Goal: Task Accomplishment & Management: Use online tool/utility

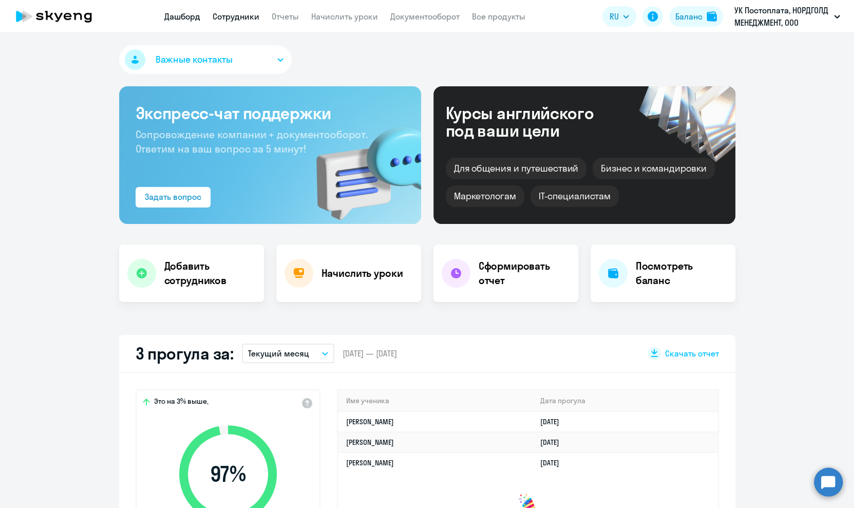
click at [226, 13] on link "Сотрудники" at bounding box center [236, 16] width 47 height 10
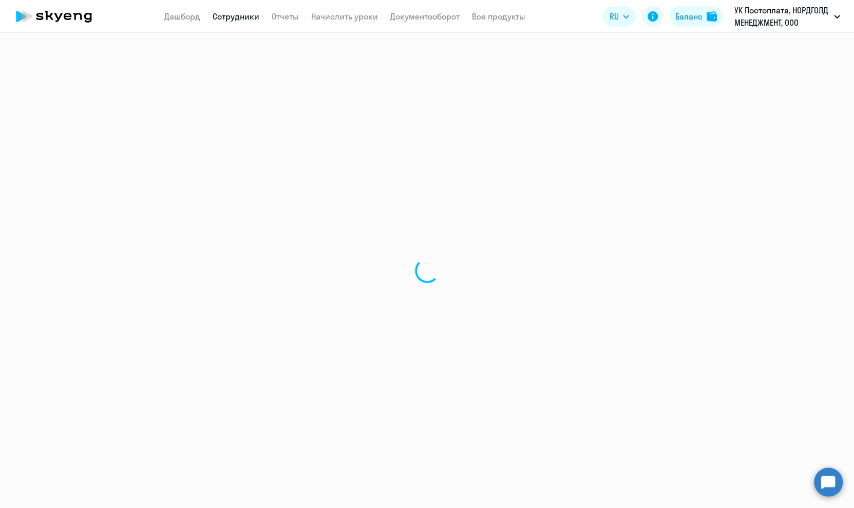
select select "30"
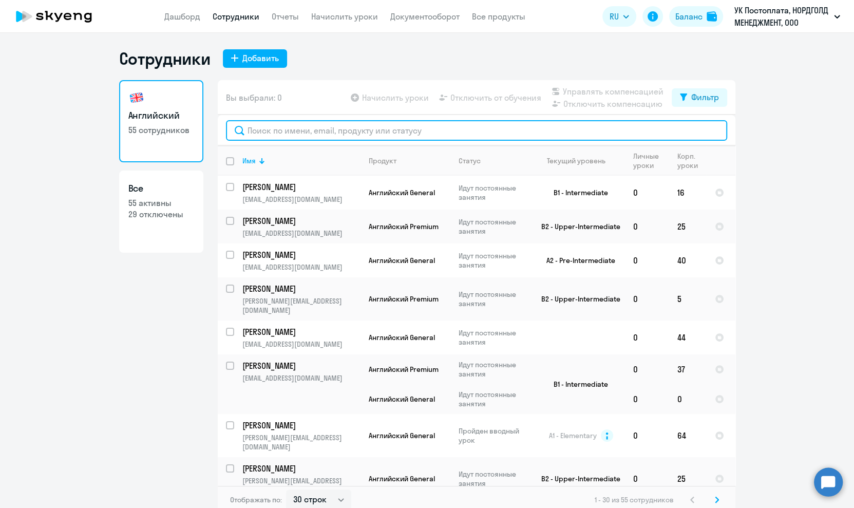
click at [281, 132] on input "text" at bounding box center [476, 130] width 501 height 21
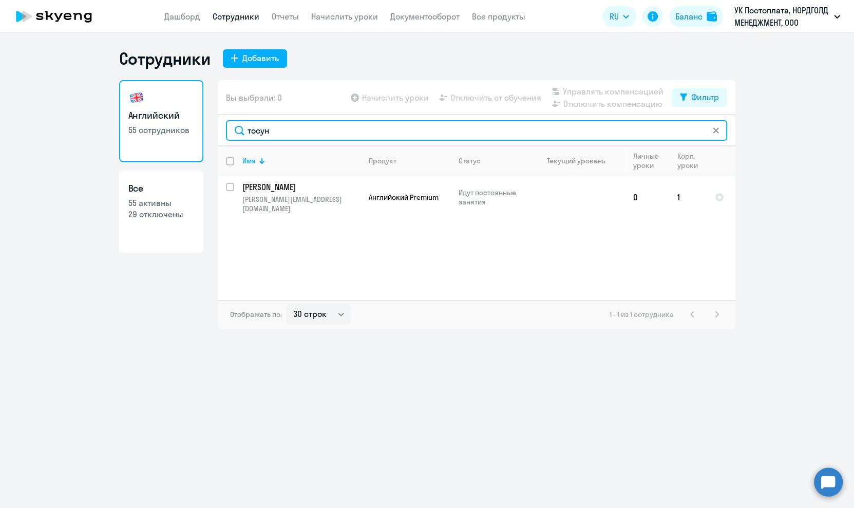
type input "тосун"
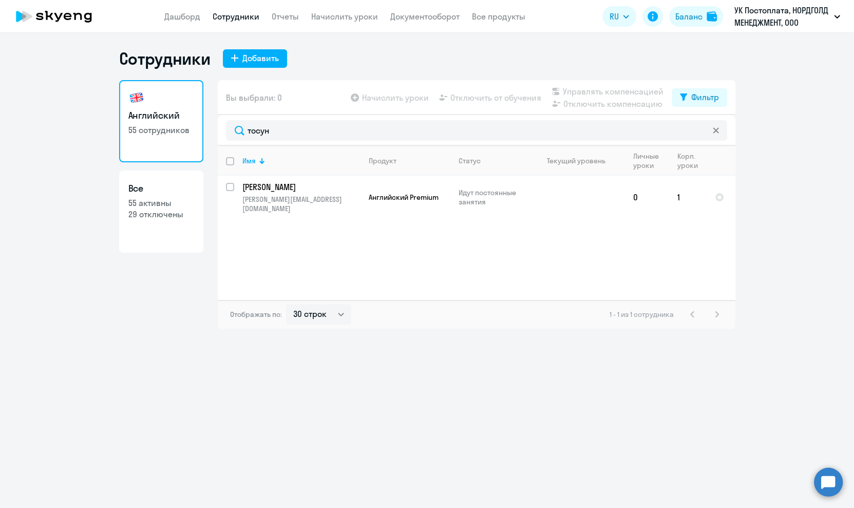
click at [342, 9] on app-header "Дашборд Сотрудники Отчеты Начислить уроки Документооборот Все продукты Дашборд …" at bounding box center [427, 16] width 854 height 33
click at [343, 17] on link "Начислить уроки" at bounding box center [344, 16] width 67 height 10
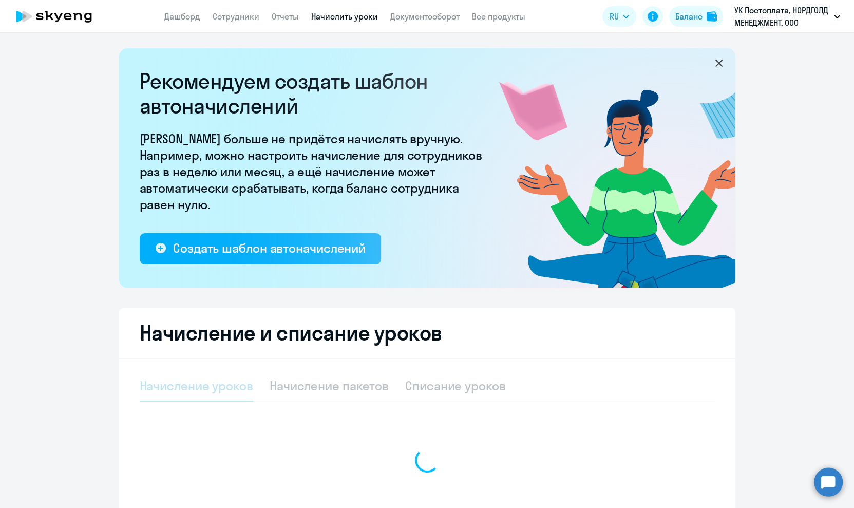
click at [289, 327] on h2 "Начисление и списание уроков" at bounding box center [427, 332] width 575 height 25
select select "10"
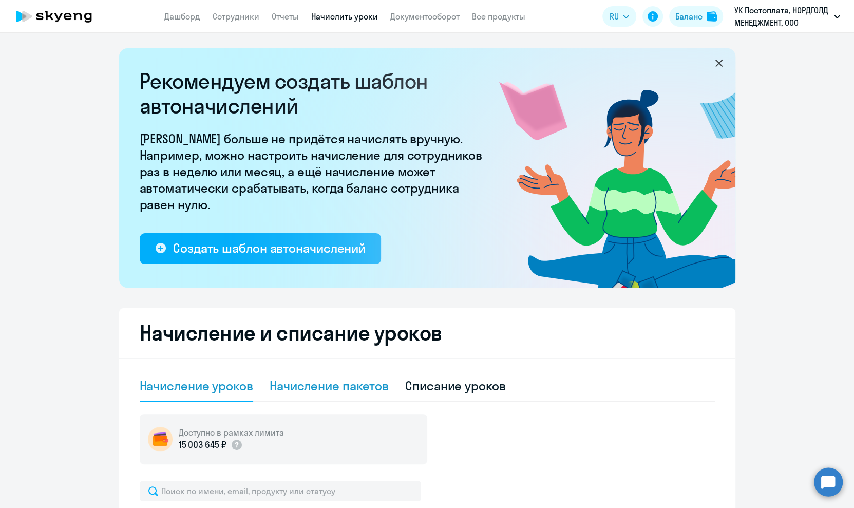
click at [359, 393] on div "Начисление пакетов" at bounding box center [329, 385] width 119 height 16
select select "10"
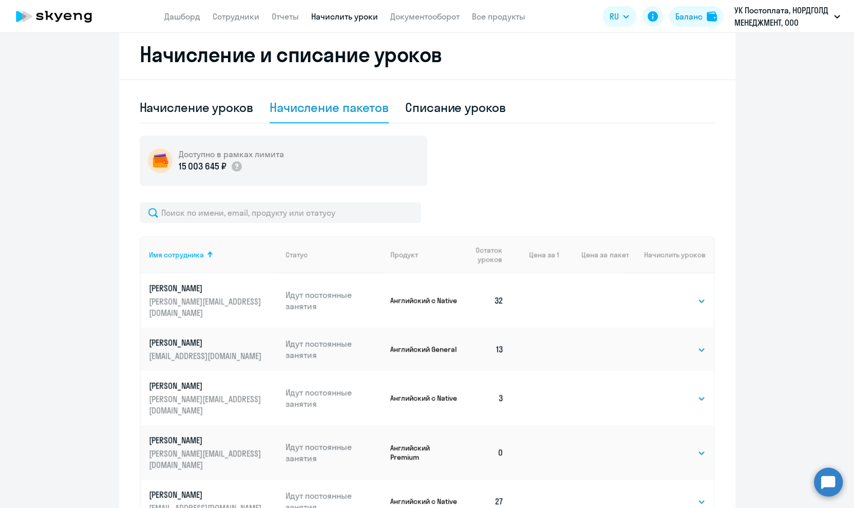
scroll to position [279, 0]
click at [302, 218] on input "text" at bounding box center [280, 212] width 281 height 21
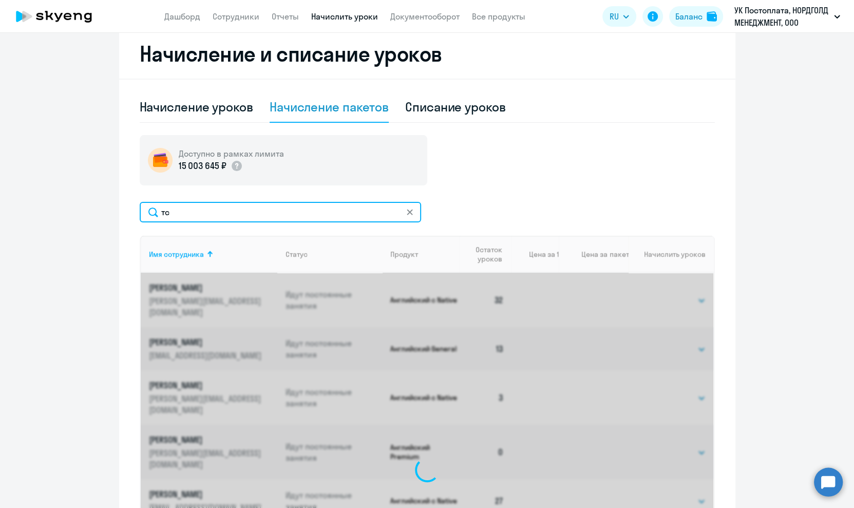
scroll to position [247, 0]
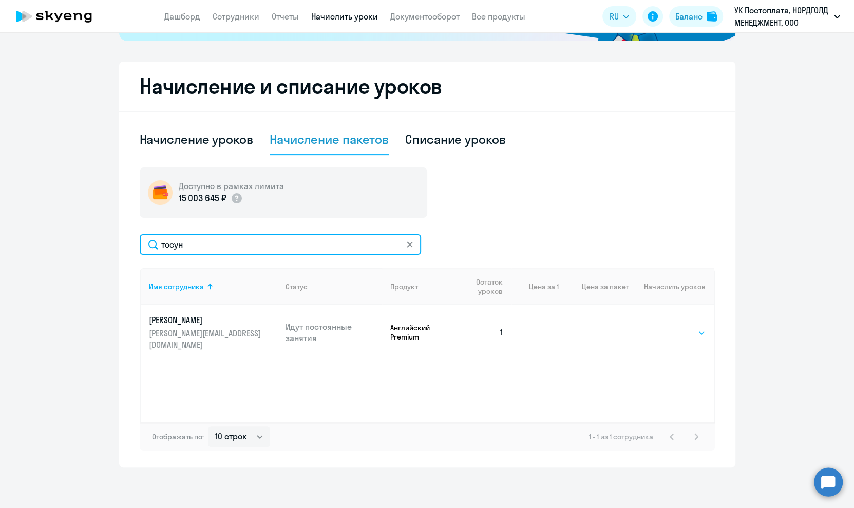
type input "тосун"
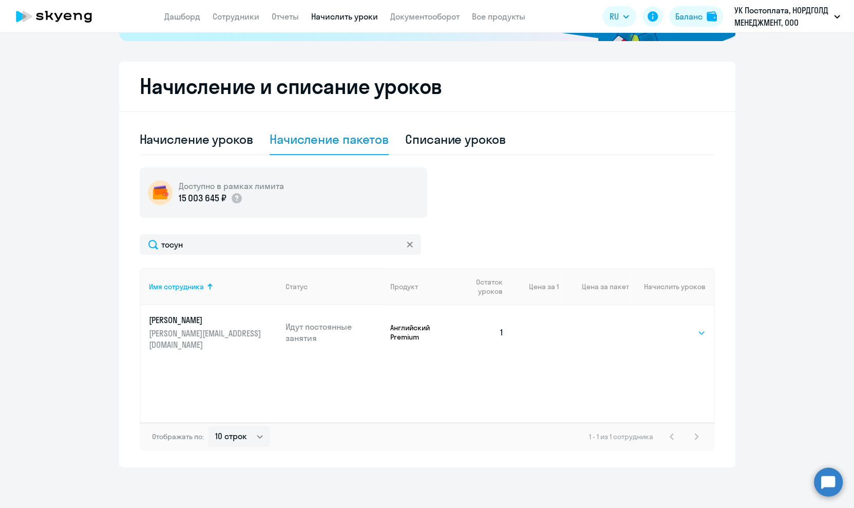
click at [684, 327] on select "Выбрать 4 8 16 32 64" at bounding box center [685, 333] width 42 height 12
select select "32"
click at [664, 327] on select "Выбрать 4 8 16 32 64" at bounding box center [685, 333] width 42 height 12
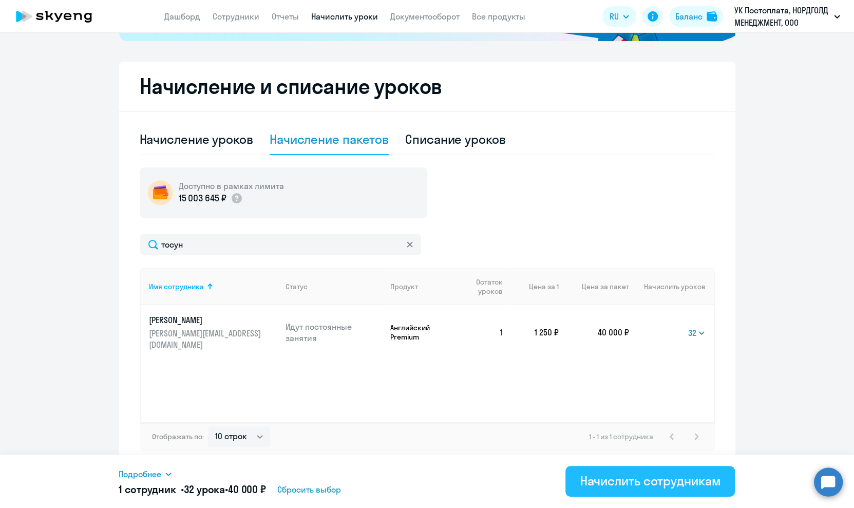
click at [663, 470] on button "Начислить сотрудникам" at bounding box center [649, 481] width 169 height 31
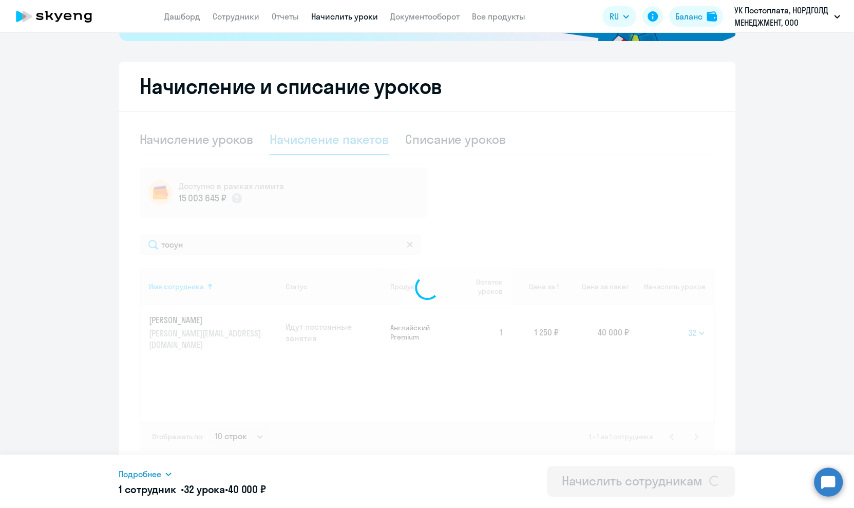
select select
